Goal: Use online tool/utility: Utilize a website feature to perform a specific function

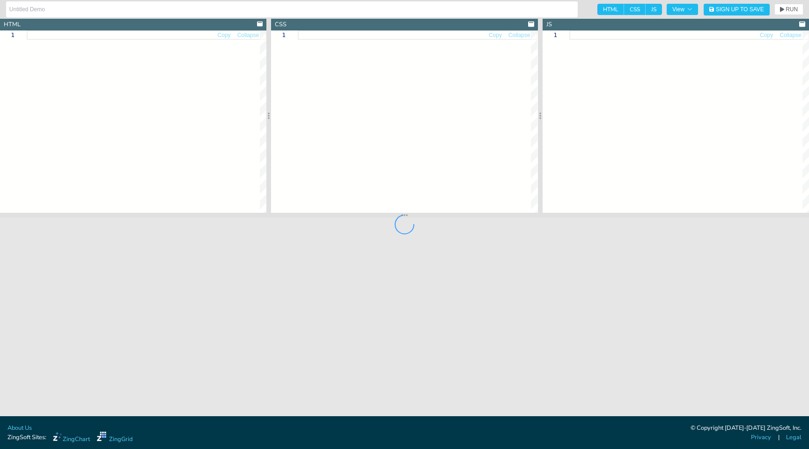
type input "Nobel Prize Winners"
type textarea "<!DOCTYPE html> <html> <head> <meta charset="utf-8"> <title>ZingGrid: REST API<…"
type textarea "zing-grid[loading] { min-height:400px; } button { text-align: center; backgroun…"
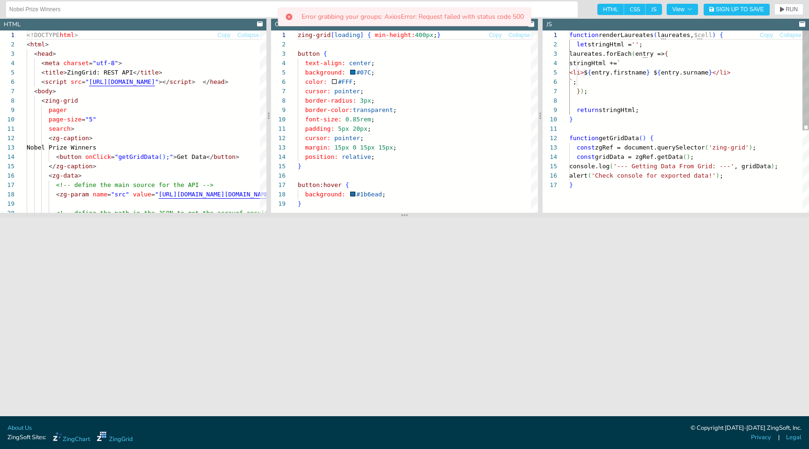
click at [622, 137] on div "} ) ; return stringHtml; } function getGridData ( ) { const zgRef = document.qu…" at bounding box center [689, 196] width 240 height 332
type textarea "function getGridData() { const zgRef = document.querySelector('zing-grid'); con…"
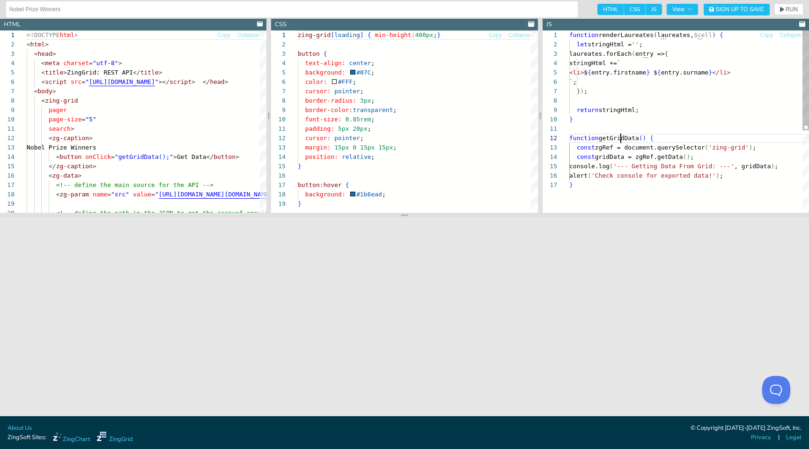
scroll to position [0, 0]
click at [622, 137] on div "} ) ; return stringHtml; } function getGridData ( ) { const zgRef = document.qu…" at bounding box center [689, 196] width 240 height 332
click at [421, 143] on div "zing-grid [ loading ] { min-height: 400px ; } button { text-align: center ; bac…" at bounding box center [418, 205] width 240 height 351
type textarea "padding: 5px 20px; cursor: pointer; margin: 15px 0 15px 15px; position: relativ…"
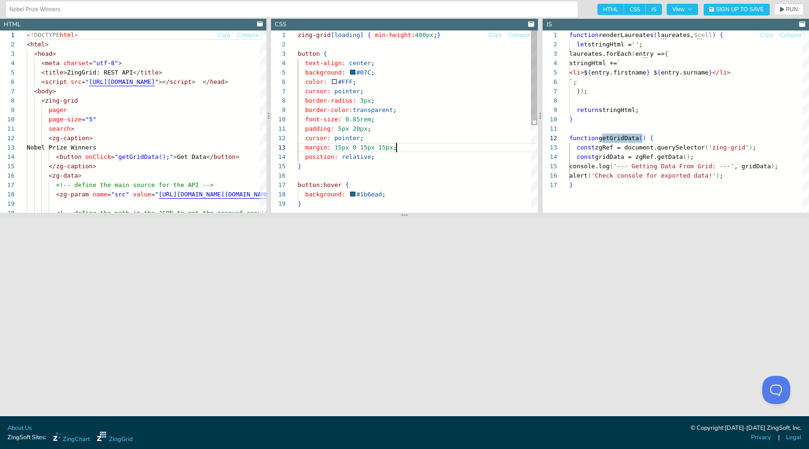
scroll to position [19, 98]
click at [172, 161] on div "<!DOCTYPE html > < html > < head > < meta charset = "utf-8" > < title > ZingGri…" at bounding box center [274, 275] width 494 height 491
click at [122, 149] on div "<!DOCTYPE html > < html > < head > < meta charset = "utf-8" > < title > ZingGri…" at bounding box center [274, 275] width 494 height 491
click at [103, 142] on div "<!DOCTYPE html > < html > < head > < meta charset = "utf-8" > < title > ZingGri…" at bounding box center [274, 275] width 494 height 491
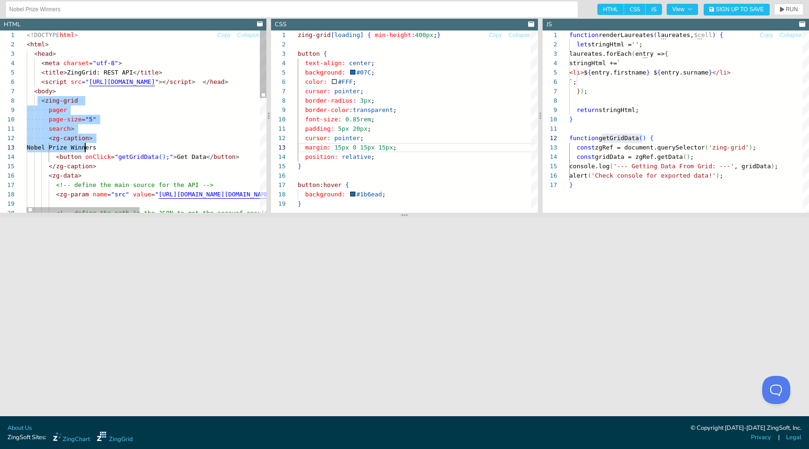
drag, startPoint x: 38, startPoint y: 103, endPoint x: 86, endPoint y: 144, distance: 63.1
click at [86, 144] on div "<!DOCTYPE html > < html > < head > < meta charset = "utf-8" > < title > ZingGri…" at bounding box center [274, 275] width 494 height 491
click at [122, 140] on div "<!DOCTYPE html > < html > < head > < meta charset = "utf-8" > < title > ZingGri…" at bounding box center [274, 275] width 494 height 491
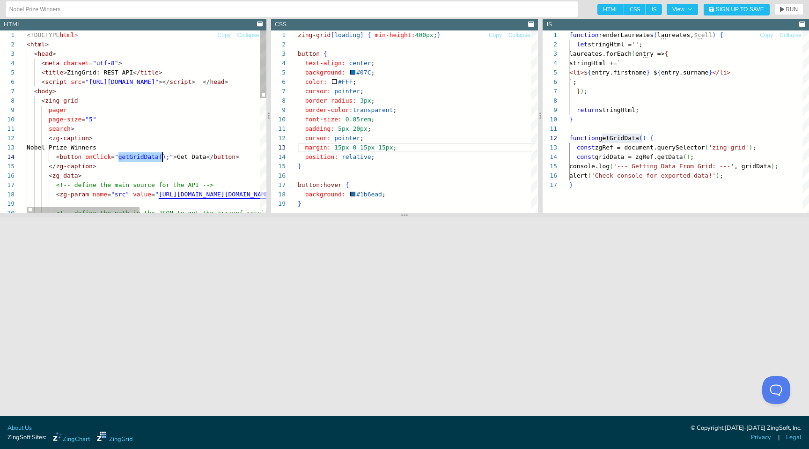
scroll to position [28, 143]
drag, startPoint x: 118, startPoint y: 155, endPoint x: 168, endPoint y: 156, distance: 50.1
click at [168, 156] on div "<!DOCTYPE html > < html > < head > < meta charset = "utf-8" > < title > ZingGri…" at bounding box center [274, 275] width 494 height 491
click at [148, 140] on div "<!DOCTYPE html > < html > < head > < meta charset = "utf-8" > < title > ZingGri…" at bounding box center [274, 275] width 494 height 491
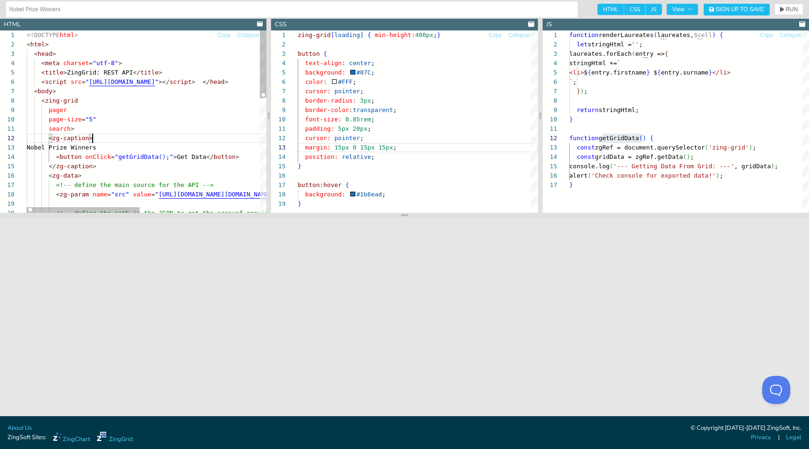
click at [158, 148] on div "<!DOCTYPE html > < html > < head > < meta charset = "utf-8" > < title > ZingGri…" at bounding box center [274, 275] width 494 height 491
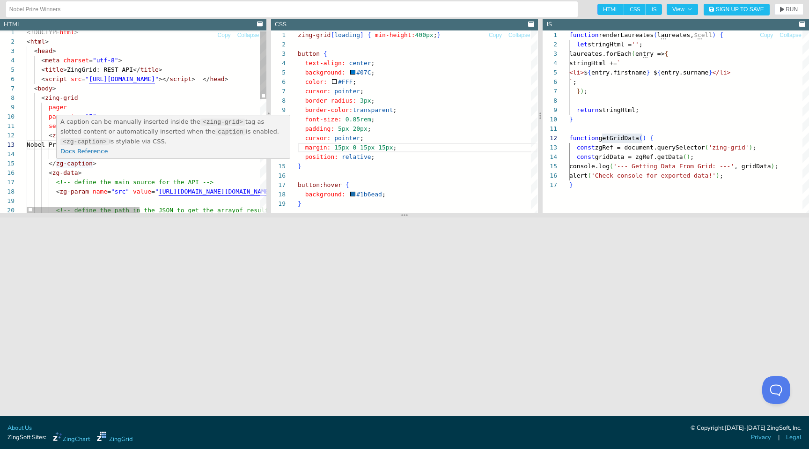
click at [96, 162] on div "< meta charset = "utf-8" > < title > ZingGrid: REST API </ title > < script src…" at bounding box center [274, 273] width 494 height 491
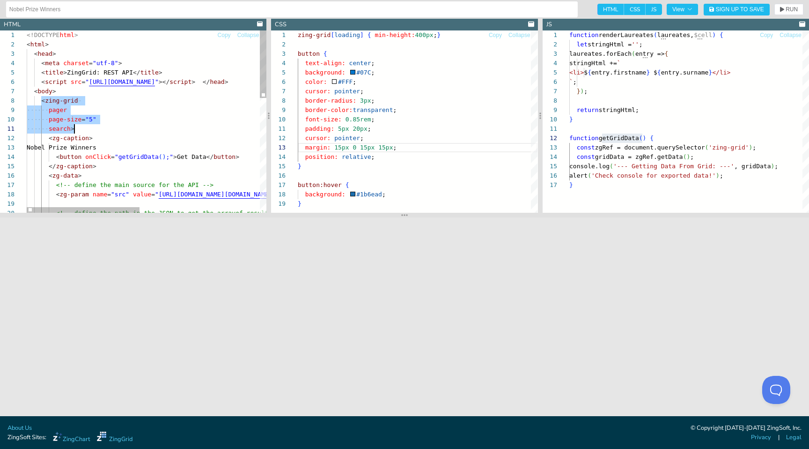
scroll to position [66, 48]
drag, startPoint x: 42, startPoint y: 102, endPoint x: 83, endPoint y: 127, distance: 48.6
click at [83, 127] on div "< meta charset = "utf-8" > < title > ZingGrid: REST API </ title > < script src…" at bounding box center [274, 275] width 494 height 491
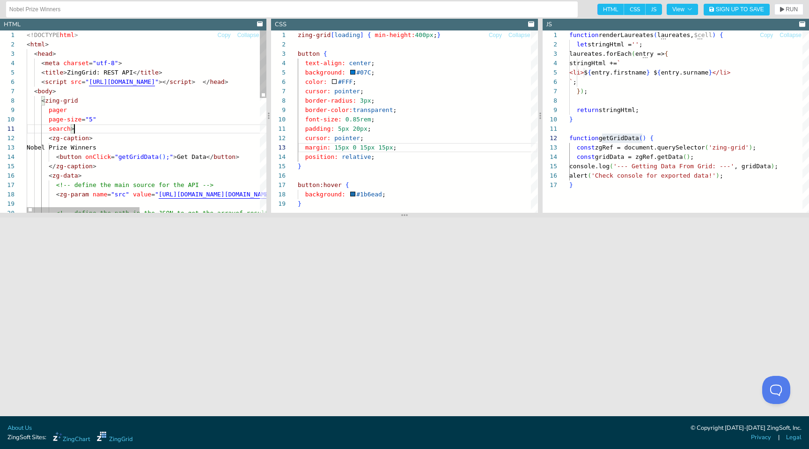
click at [81, 128] on div "< meta charset = "utf-8" > < title > ZingGrid: REST API </ title > < script src…" at bounding box center [274, 275] width 494 height 491
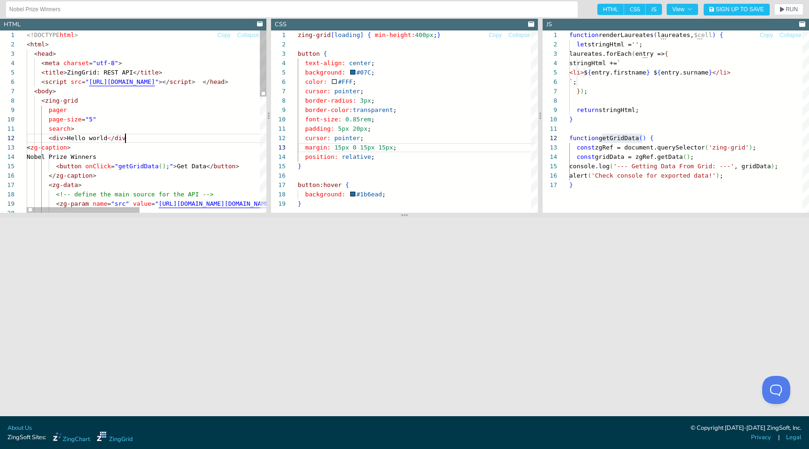
scroll to position [9, 103]
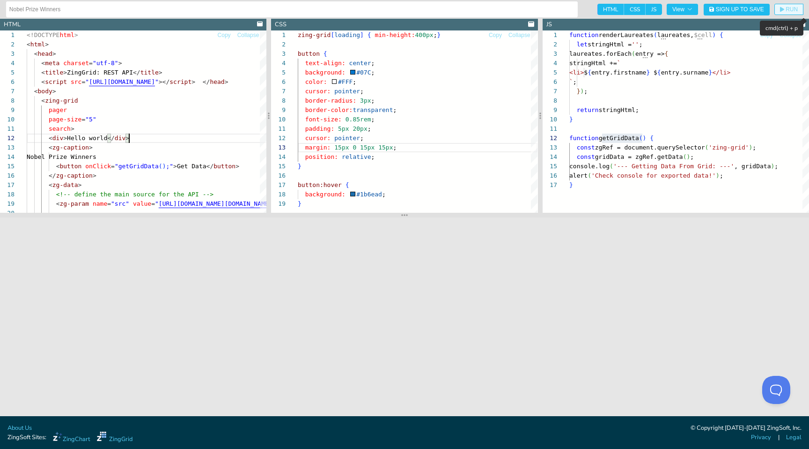
click at [792, 8] on span "RUN" at bounding box center [792, 10] width 12 height 6
click at [91, 139] on div "</ zg-caption > < zg-data > <!-- define the main source for the API --> < zg-pa…" at bounding box center [272, 280] width 494 height 500
click at [78, 129] on div "</ zg-caption > < zg-data > <!-- define the main source for the API --> < zg-pa…" at bounding box center [274, 280] width 494 height 500
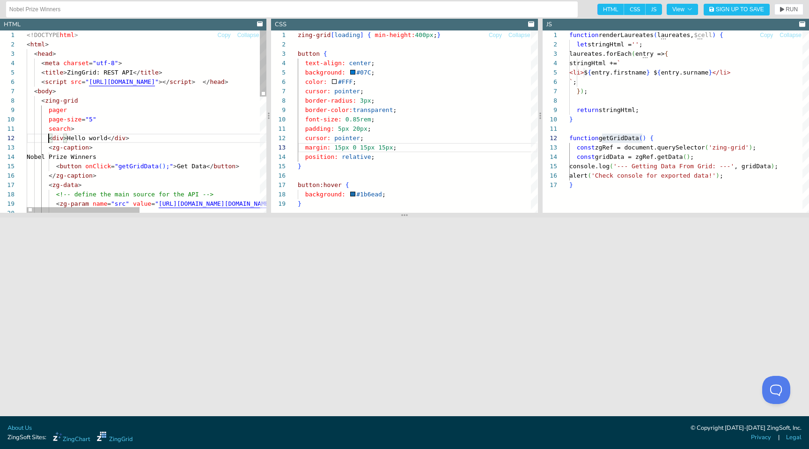
click at [47, 138] on div "</ zg-caption > < zg-data > <!-- define the main source for the API --> < zg-pa…" at bounding box center [274, 280] width 494 height 500
click at [794, 7] on span "RUN" at bounding box center [792, 10] width 12 height 6
click at [47, 140] on div "</ zg-caption > < zg-data > <!-- define the main source for the API --> < zg-pa…" at bounding box center [274, 280] width 494 height 500
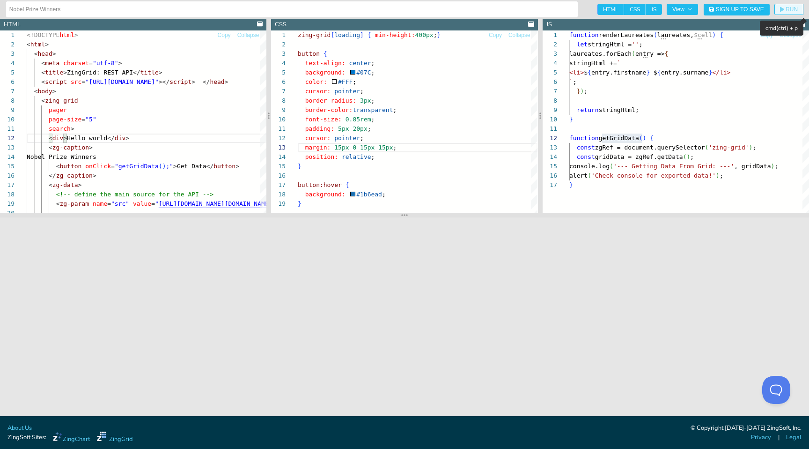
click at [793, 8] on span "RUN" at bounding box center [792, 10] width 12 height 6
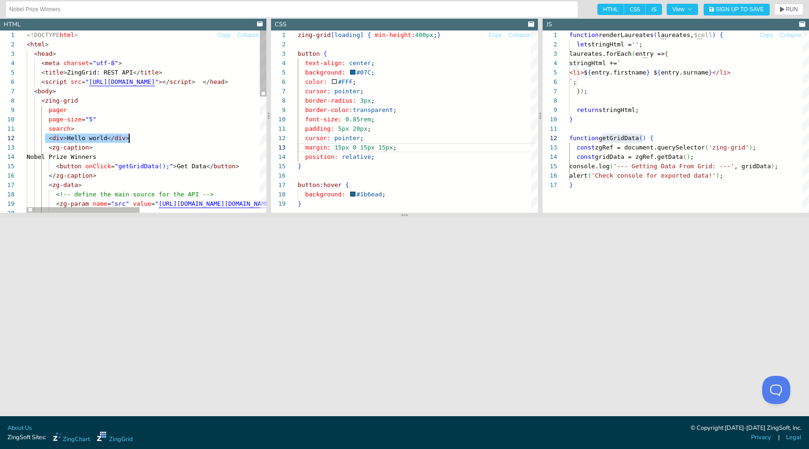
drag, startPoint x: 45, startPoint y: 140, endPoint x: 192, endPoint y: 140, distance: 147.5
click at [192, 140] on div "</ zg-caption > < zg-data > <!-- define the main source for the API --> < zg-pa…" at bounding box center [274, 280] width 494 height 500
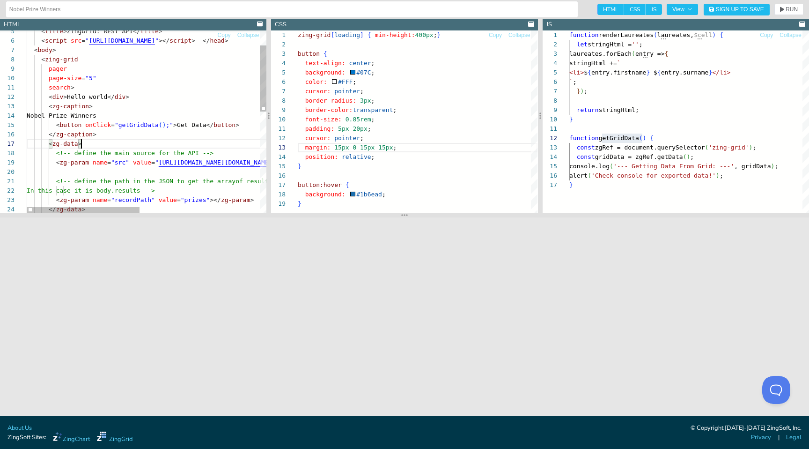
click at [105, 144] on div "</ zg-caption > < zg-data > <!-- define the main source for the API --> < zg-pa…" at bounding box center [274, 239] width 494 height 500
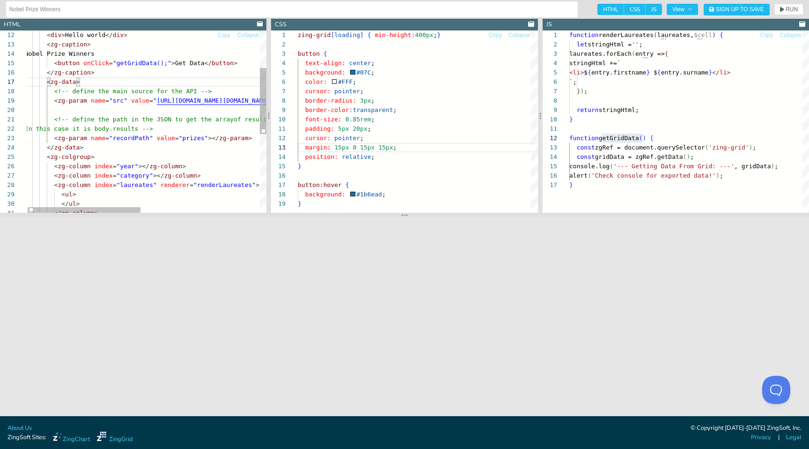
click at [105, 144] on div "</ zg-caption > < zg-data > <!-- define the main source for the API --> < zg-pa…" at bounding box center [272, 177] width 494 height 500
type textarea "<!-- define the path in the JSON to get the array of results. In this case it i…"
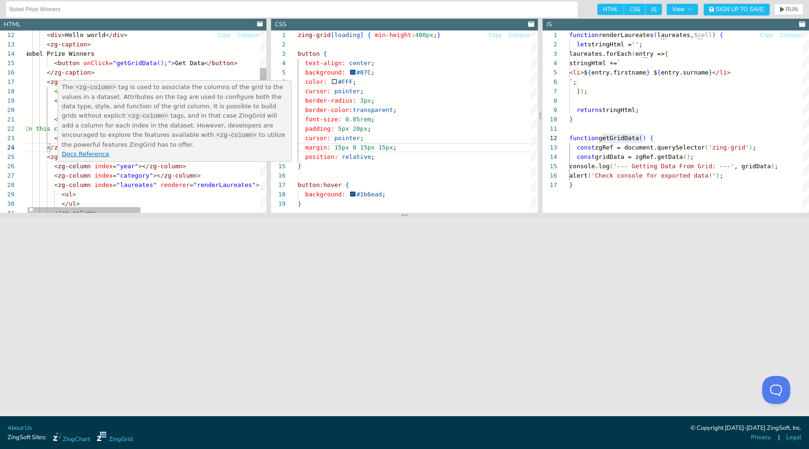
click at [63, 169] on div "</ zg-caption > < zg-data > <!-- define the main source for the API --> < zg-pa…" at bounding box center [272, 177] width 494 height 500
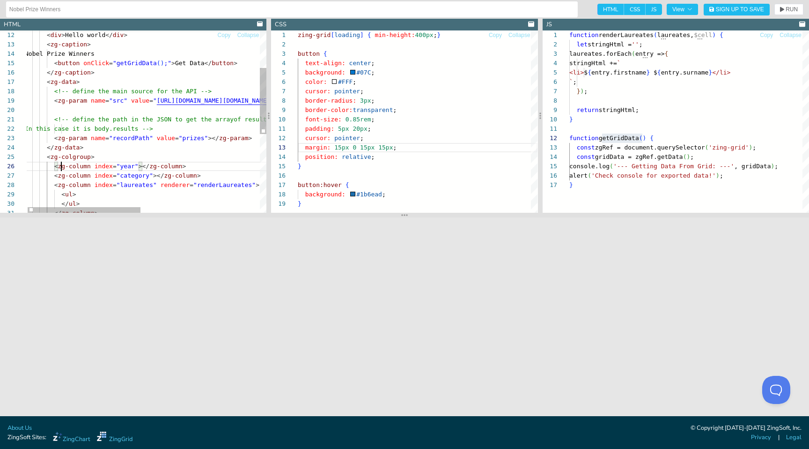
click at [63, 169] on div "</ zg-caption > < zg-data > <!-- define the main source for the API --> < zg-pa…" at bounding box center [272, 177] width 494 height 500
click at [81, 169] on div "</ zg-caption > < zg-data > <!-- define the main source for the API --> < zg-pa…" at bounding box center [272, 177] width 494 height 500
